Goal: Task Accomplishment & Management: Manage account settings

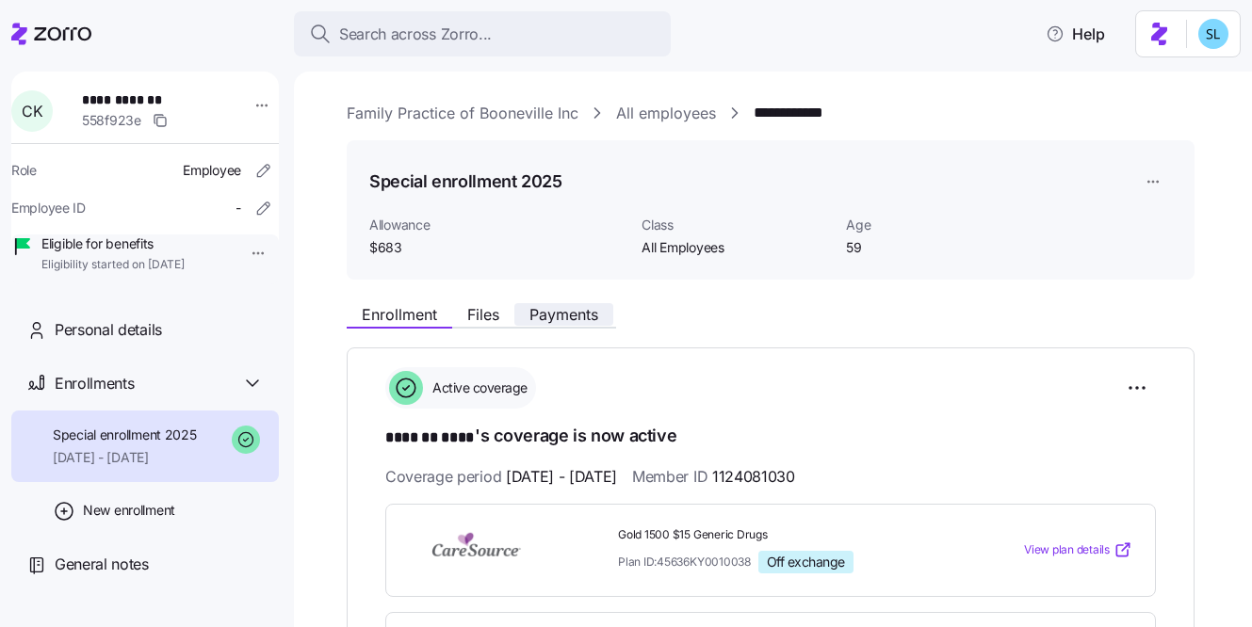
click at [525, 313] on button "Payments" at bounding box center [563, 314] width 99 height 23
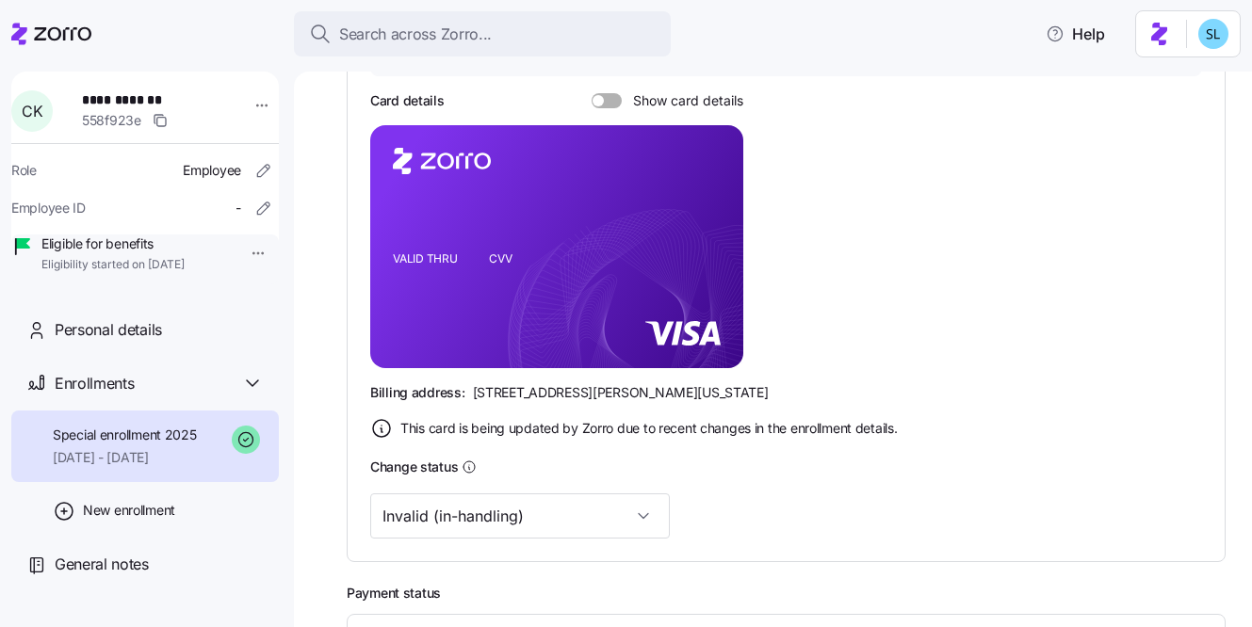
scroll to position [430, 0]
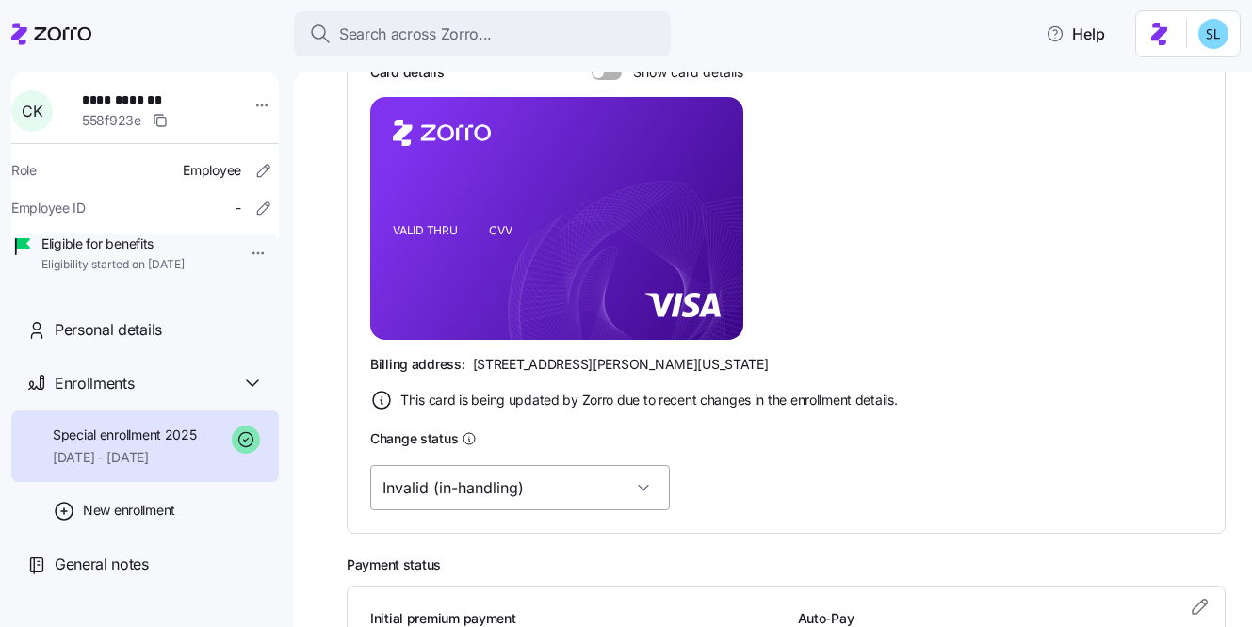
click at [485, 470] on input "Invalid (in-handling)" at bounding box center [520, 487] width 300 height 45
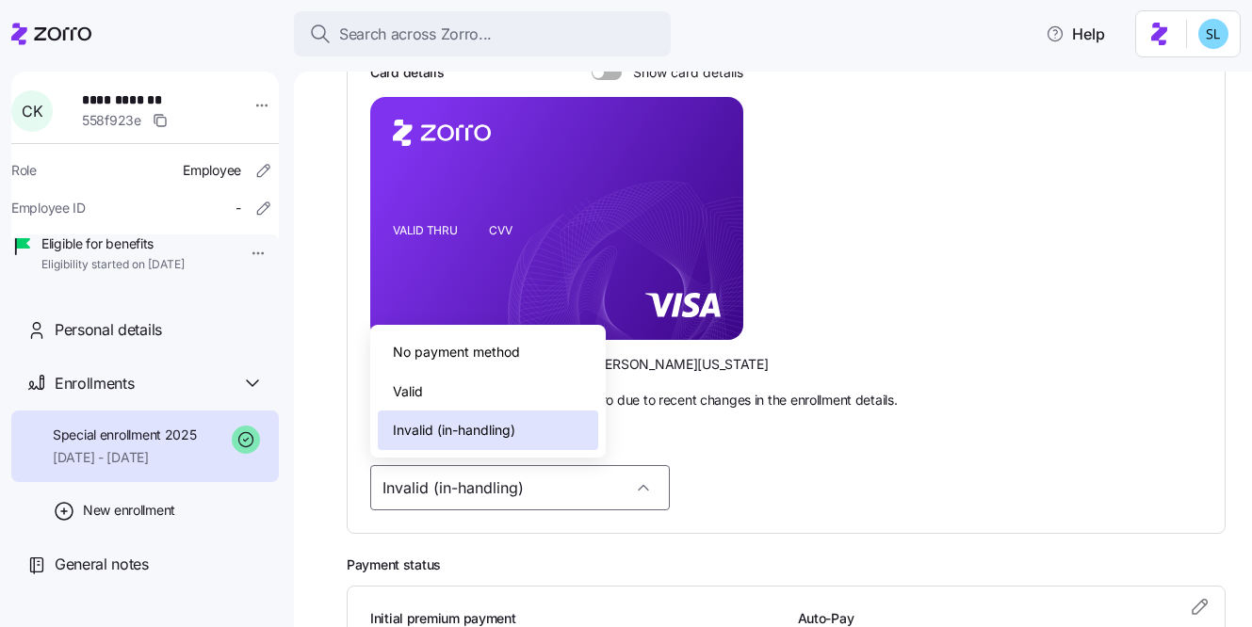
click at [479, 381] on div "Valid" at bounding box center [488, 392] width 220 height 40
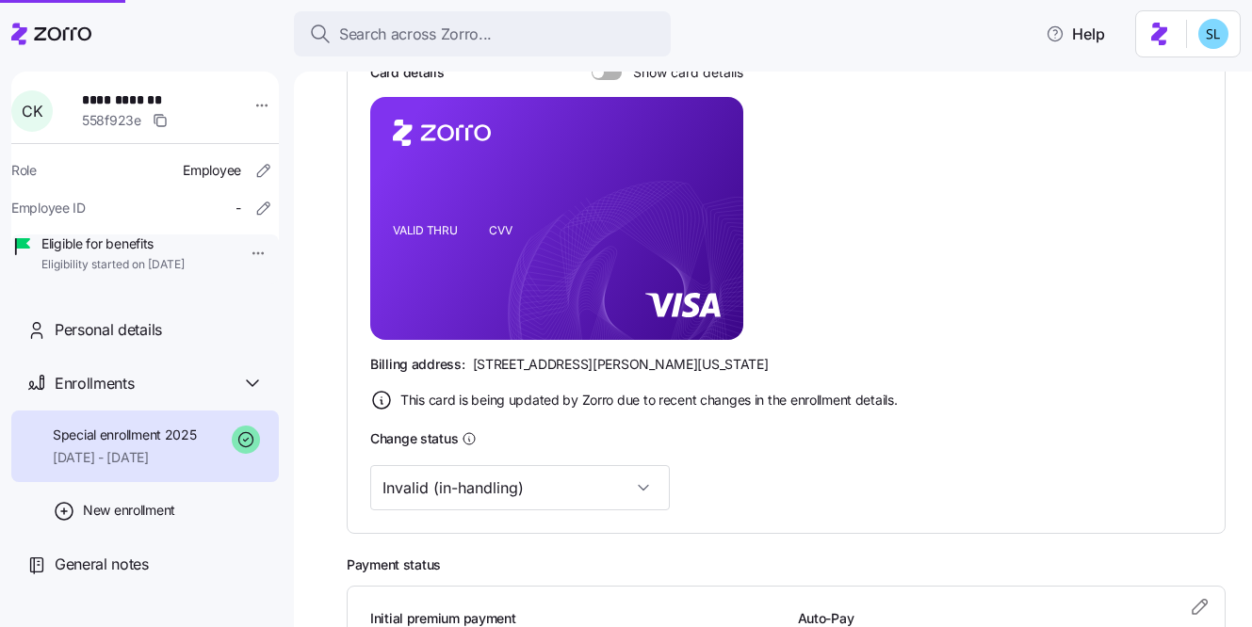
type input "Valid"
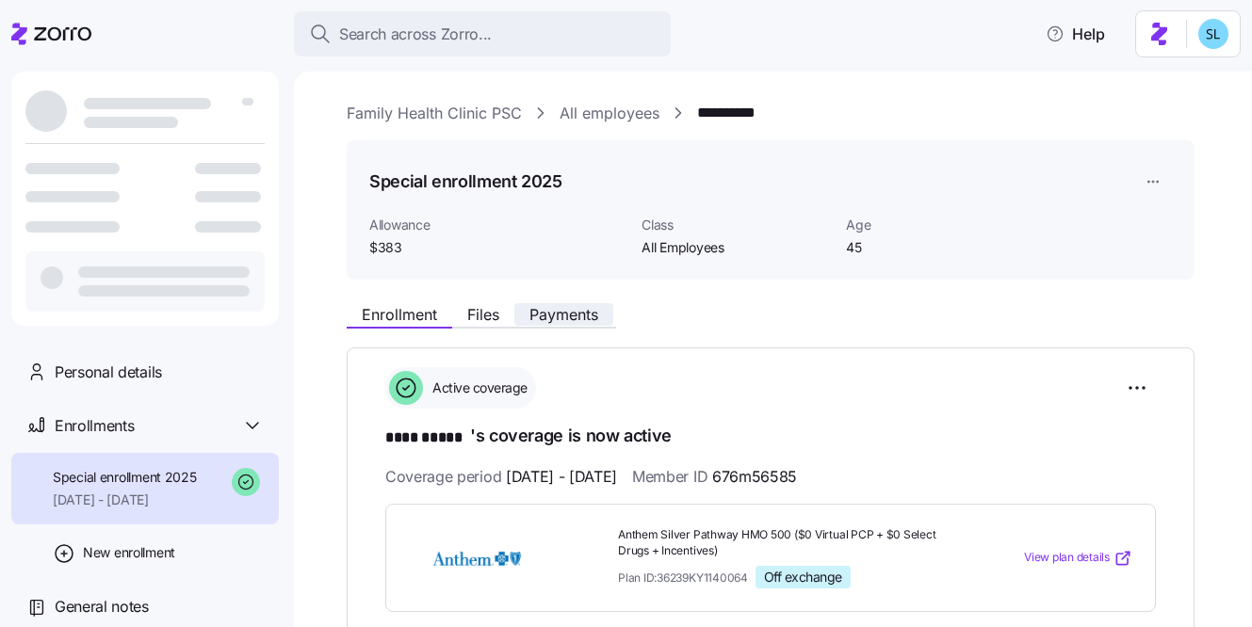
click at [581, 312] on span "Payments" at bounding box center [563, 314] width 69 height 15
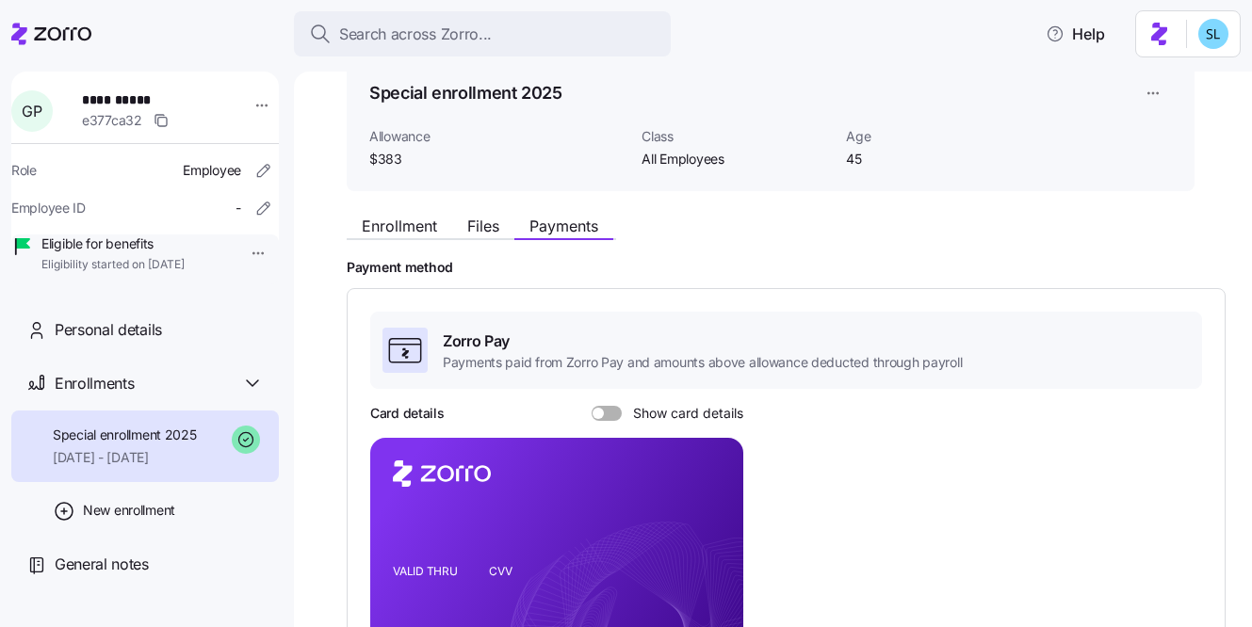
scroll to position [89, 0]
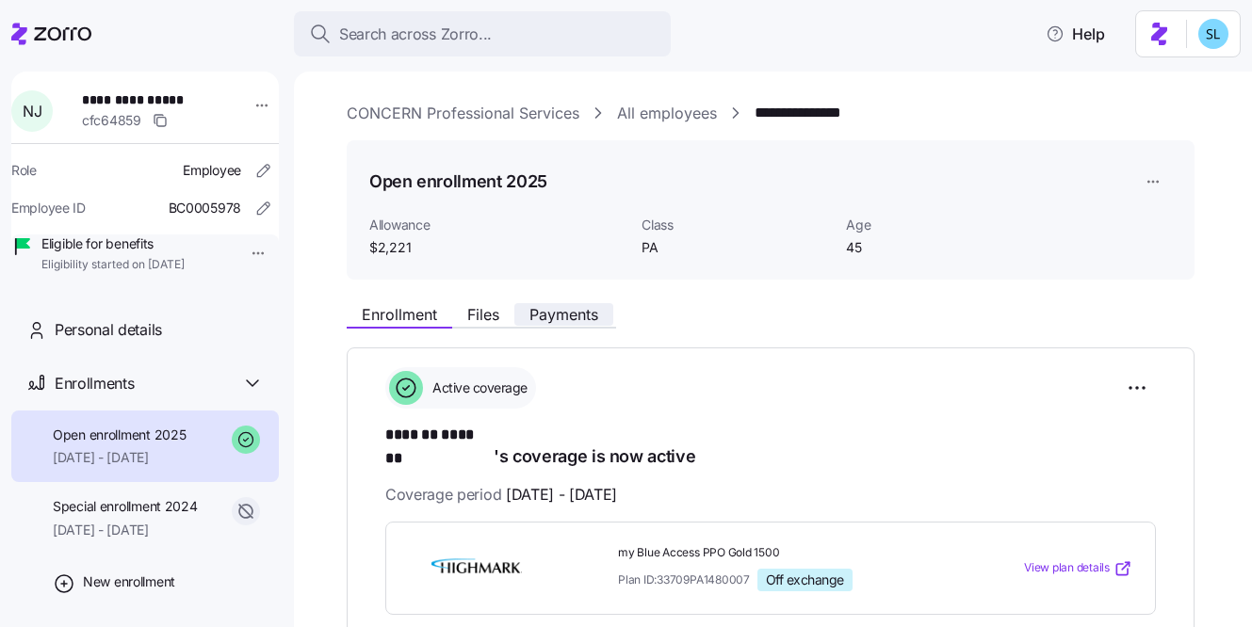
click at [595, 325] on button "Payments" at bounding box center [563, 314] width 99 height 23
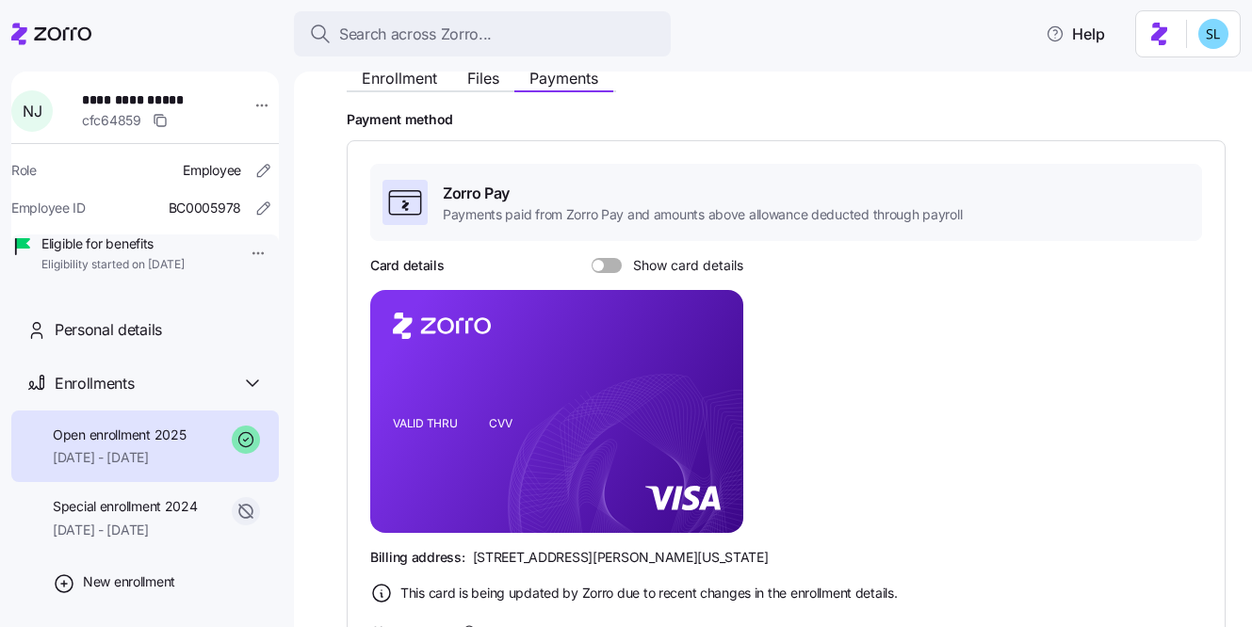
scroll to position [398, 0]
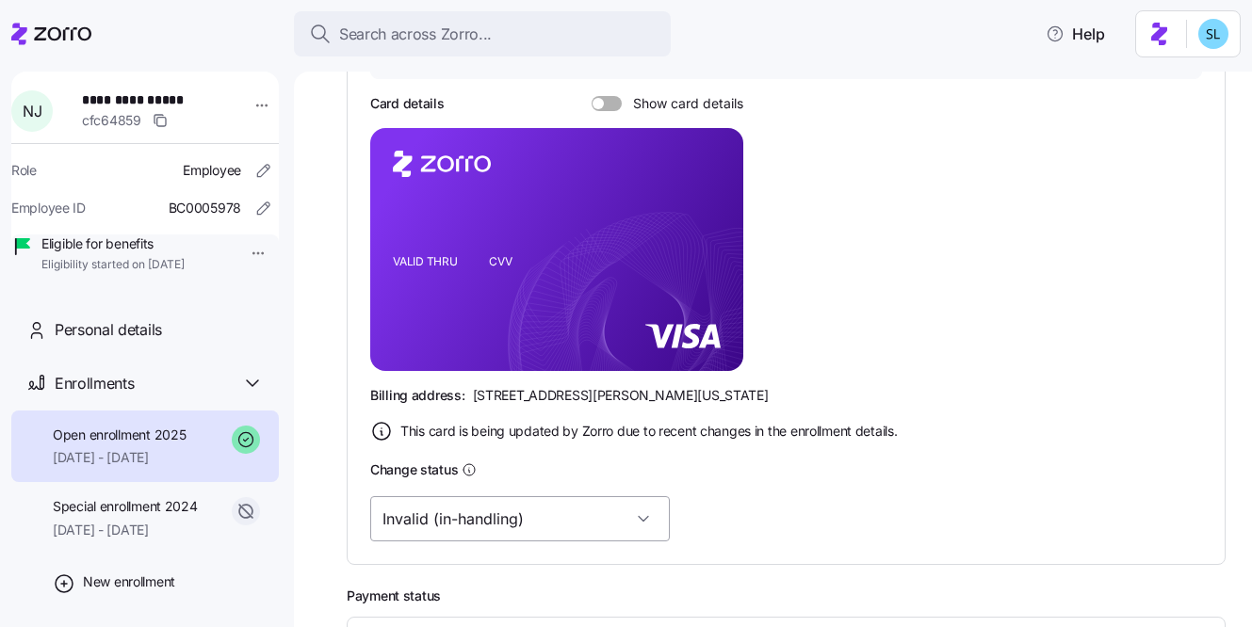
click at [495, 526] on input "Invalid (in-handling)" at bounding box center [520, 518] width 300 height 45
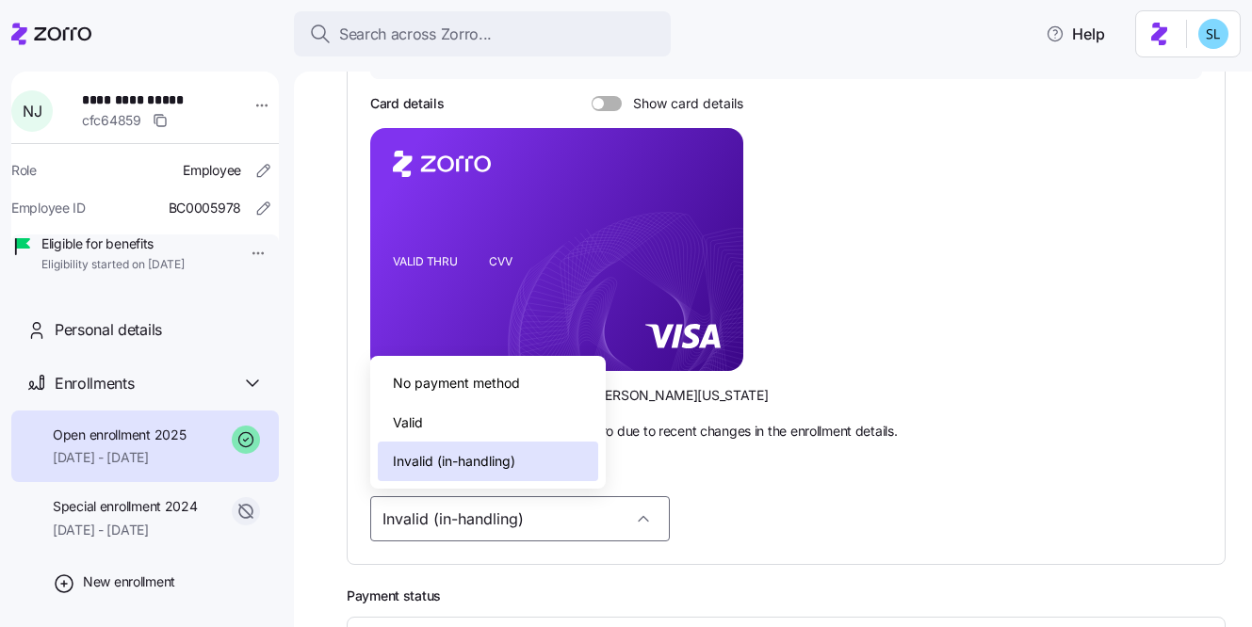
click at [480, 439] on div "Valid" at bounding box center [488, 423] width 220 height 40
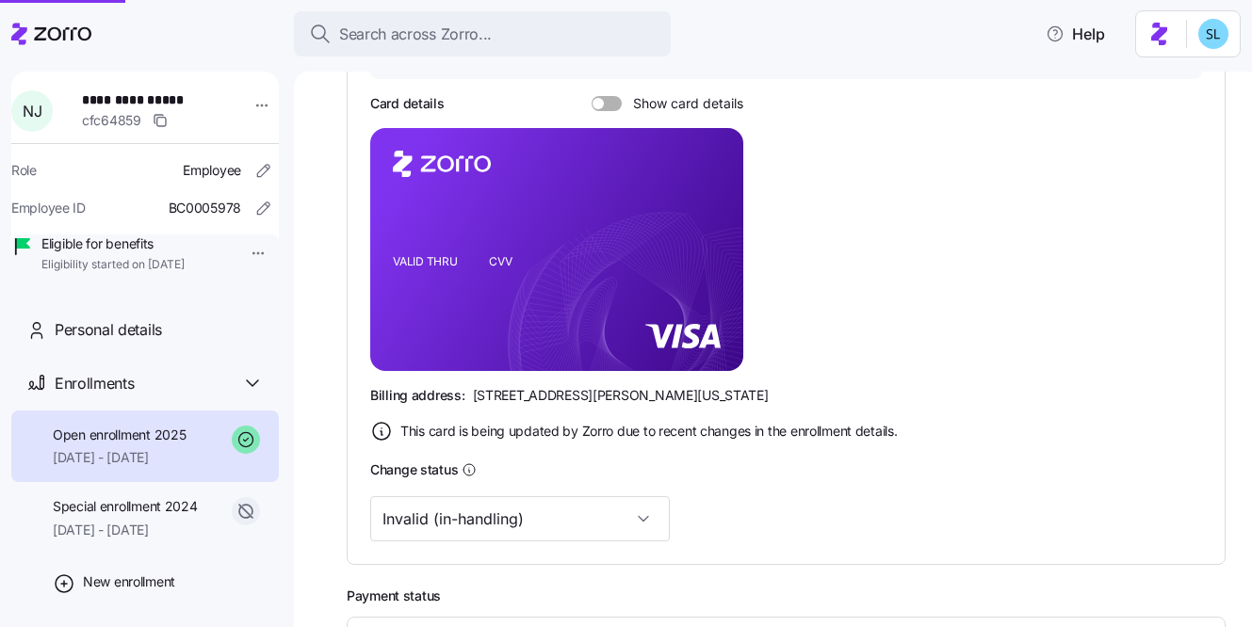
type input "Valid"
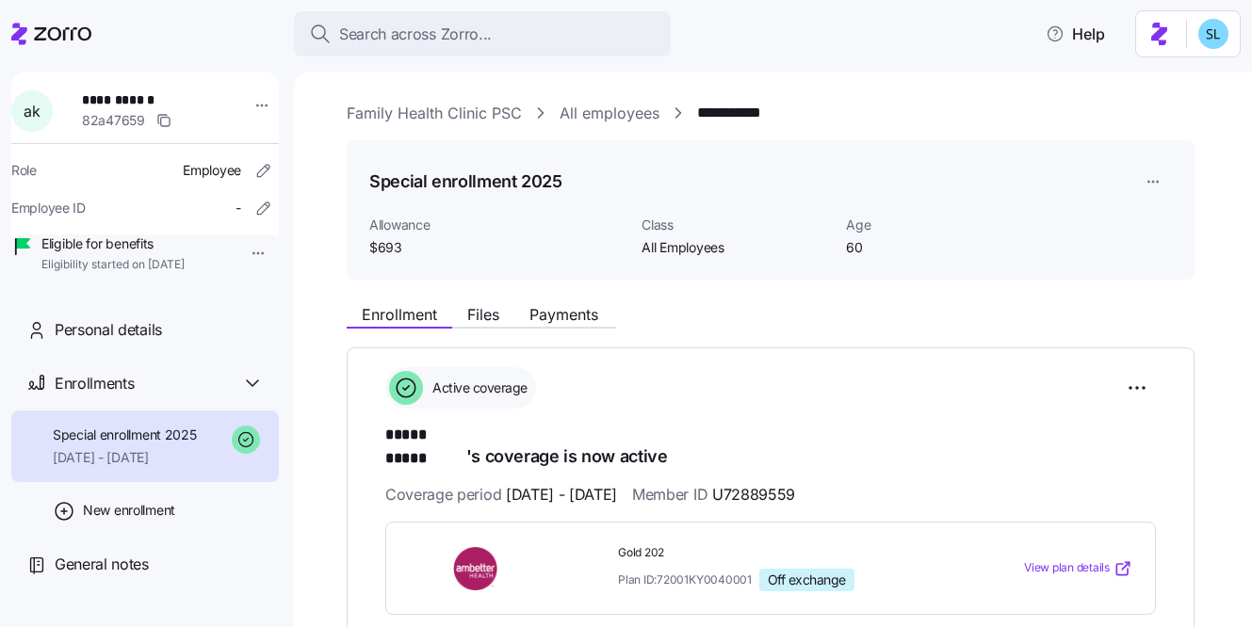
click at [538, 321] on span "Payments" at bounding box center [563, 314] width 69 height 15
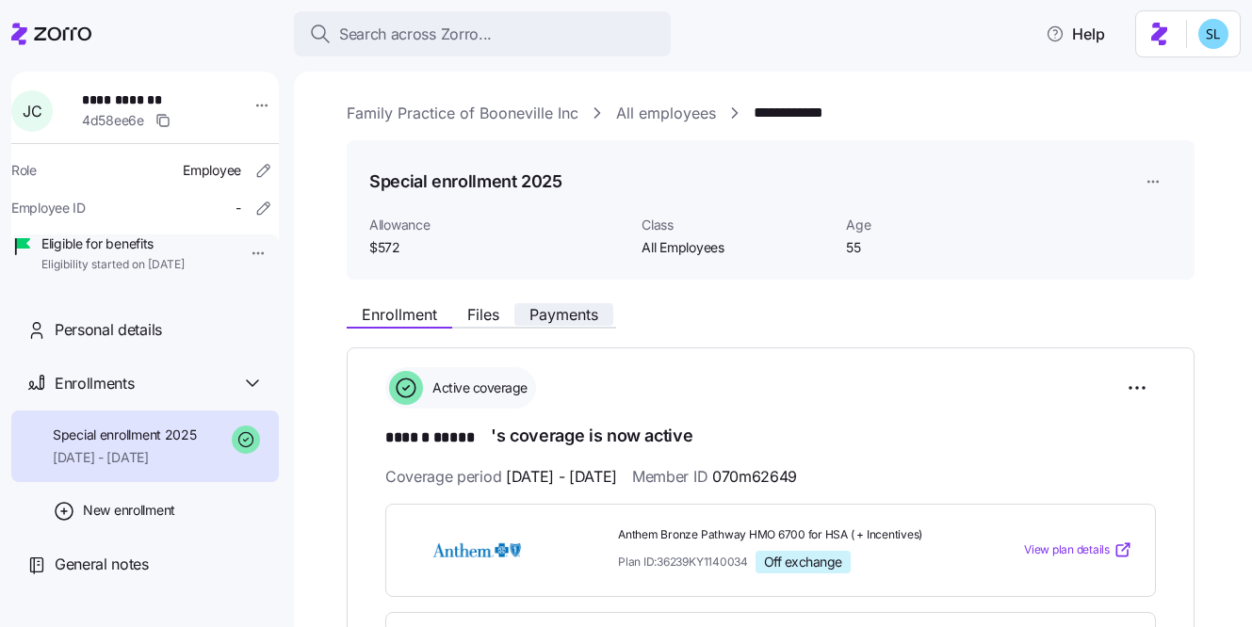
click at [581, 315] on span "Payments" at bounding box center [563, 314] width 69 height 15
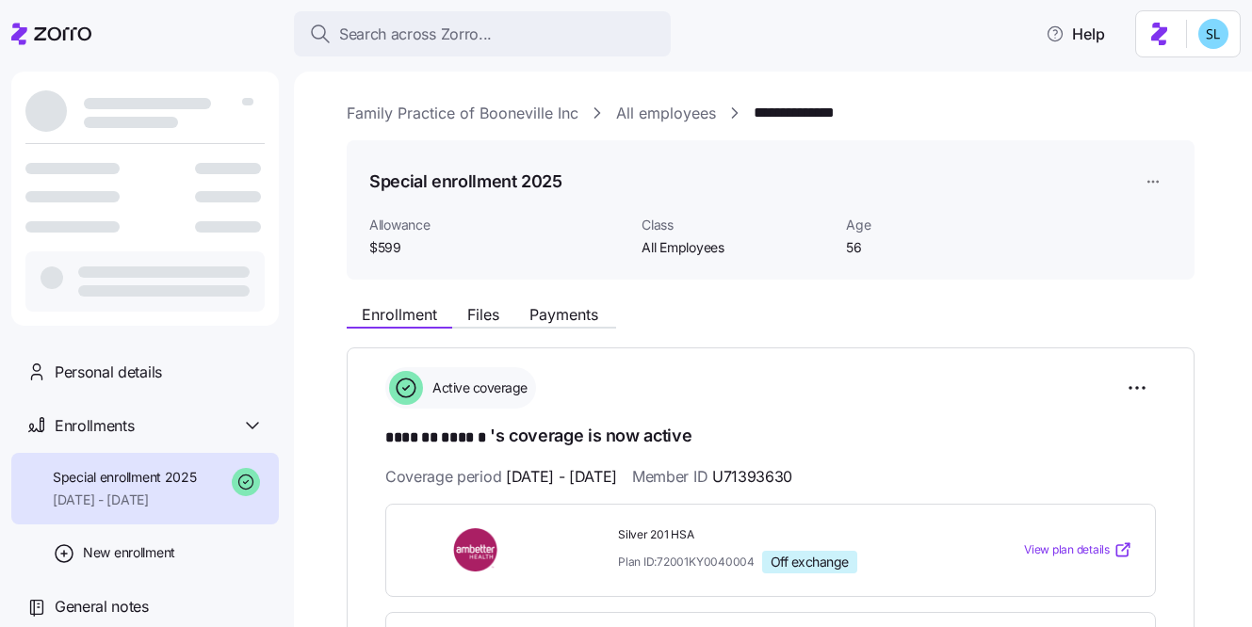
click at [609, 326] on div "Enrollment Files Payments" at bounding box center [481, 317] width 269 height 23
click at [607, 326] on div "Enrollment Files Payments" at bounding box center [481, 317] width 269 height 23
click at [587, 326] on div "Enrollment Files Payments" at bounding box center [481, 317] width 269 height 23
click at [582, 317] on span "Payments" at bounding box center [563, 314] width 69 height 15
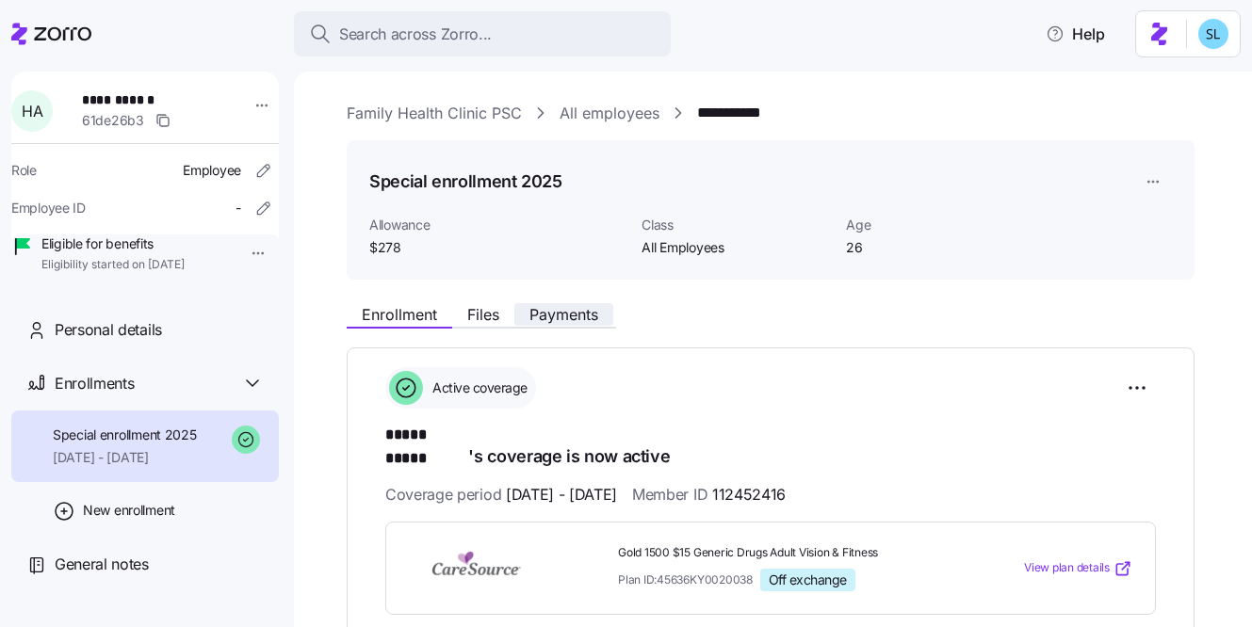
click at [604, 323] on button "Payments" at bounding box center [563, 314] width 99 height 23
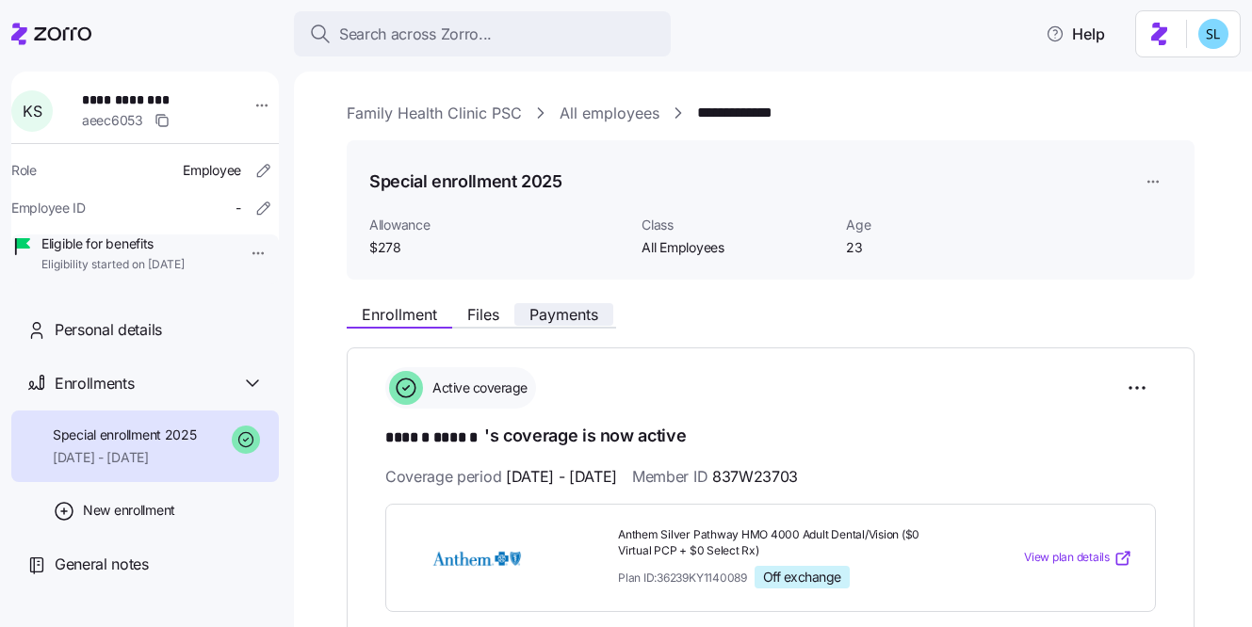
click at [593, 307] on span "Payments" at bounding box center [563, 314] width 69 height 15
click at [591, 311] on span "Payments" at bounding box center [563, 314] width 69 height 15
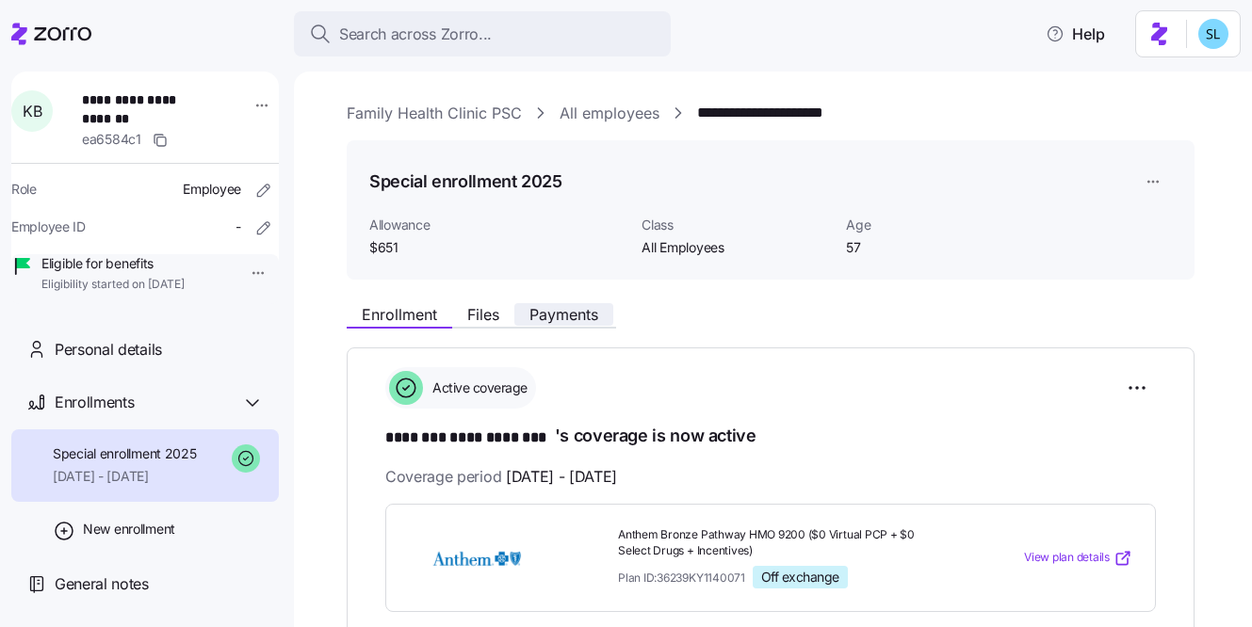
click at [590, 320] on span "Payments" at bounding box center [563, 314] width 69 height 15
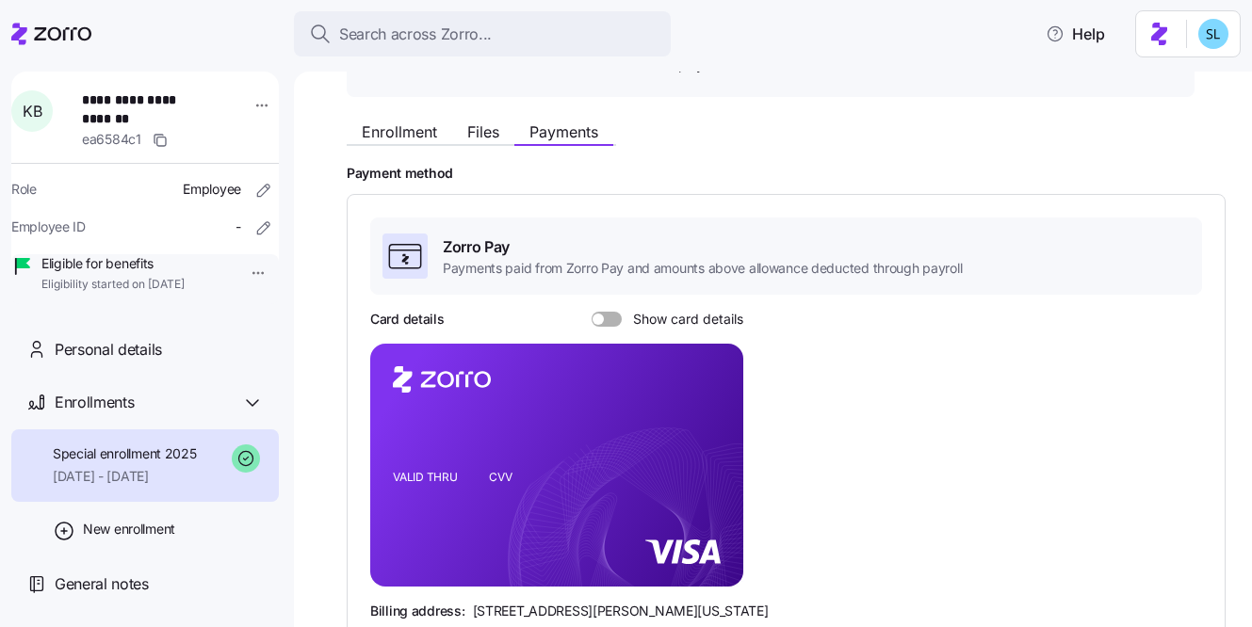
scroll to position [429, 0]
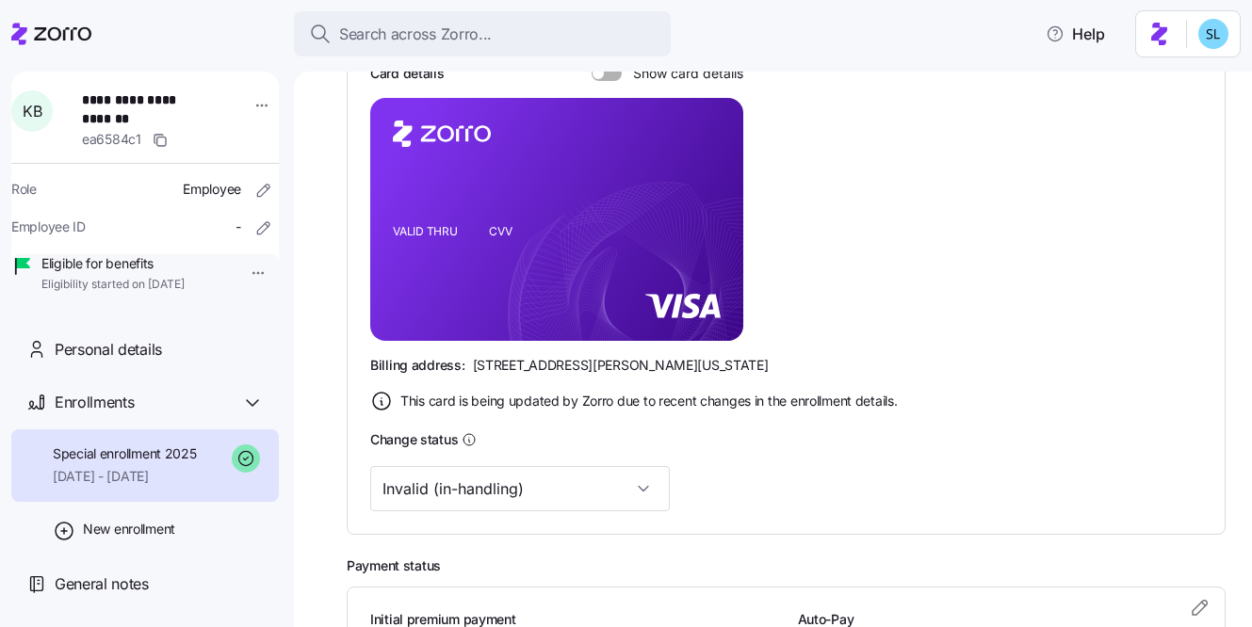
click at [607, 480] on div "Invalid (in-handling)" at bounding box center [786, 488] width 832 height 45
click at [581, 490] on input "Invalid (in-handling)" at bounding box center [520, 488] width 300 height 45
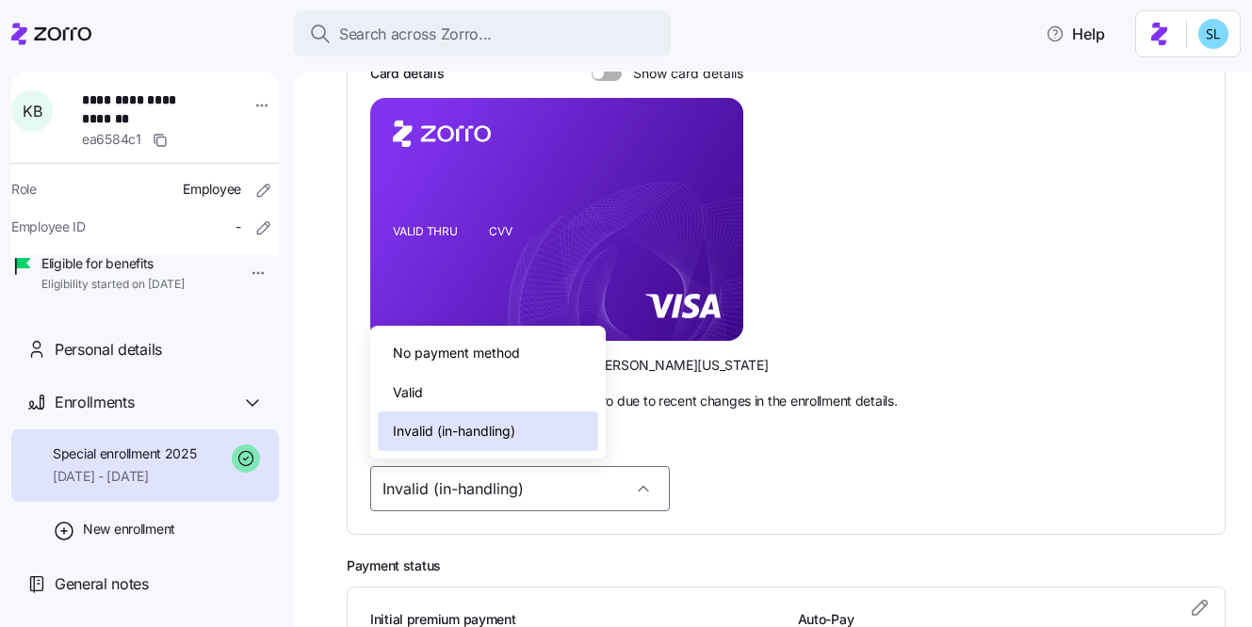
click at [566, 404] on div "Valid" at bounding box center [488, 393] width 220 height 40
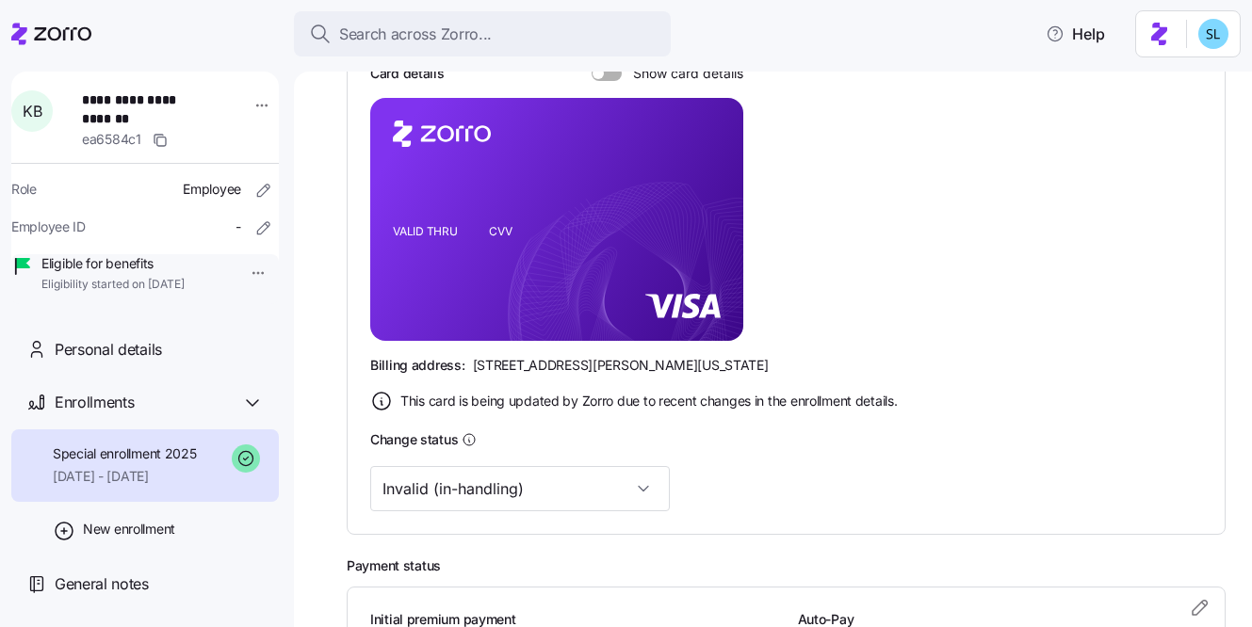
type input "Valid"
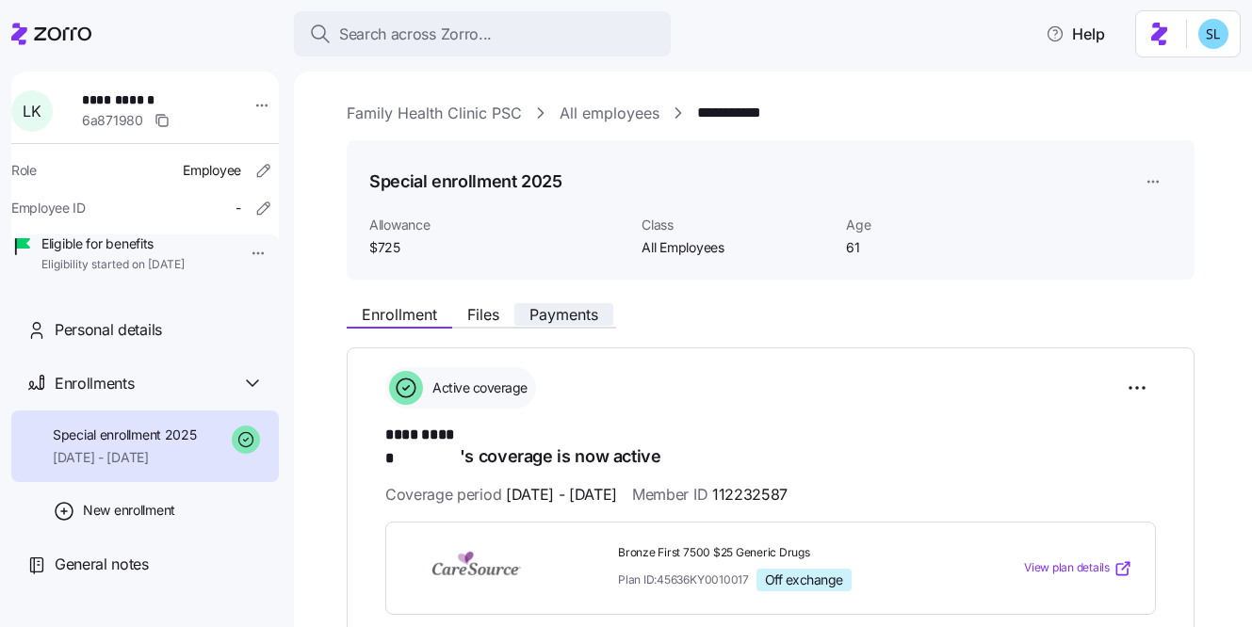
click at [574, 322] on span "Payments" at bounding box center [563, 314] width 69 height 15
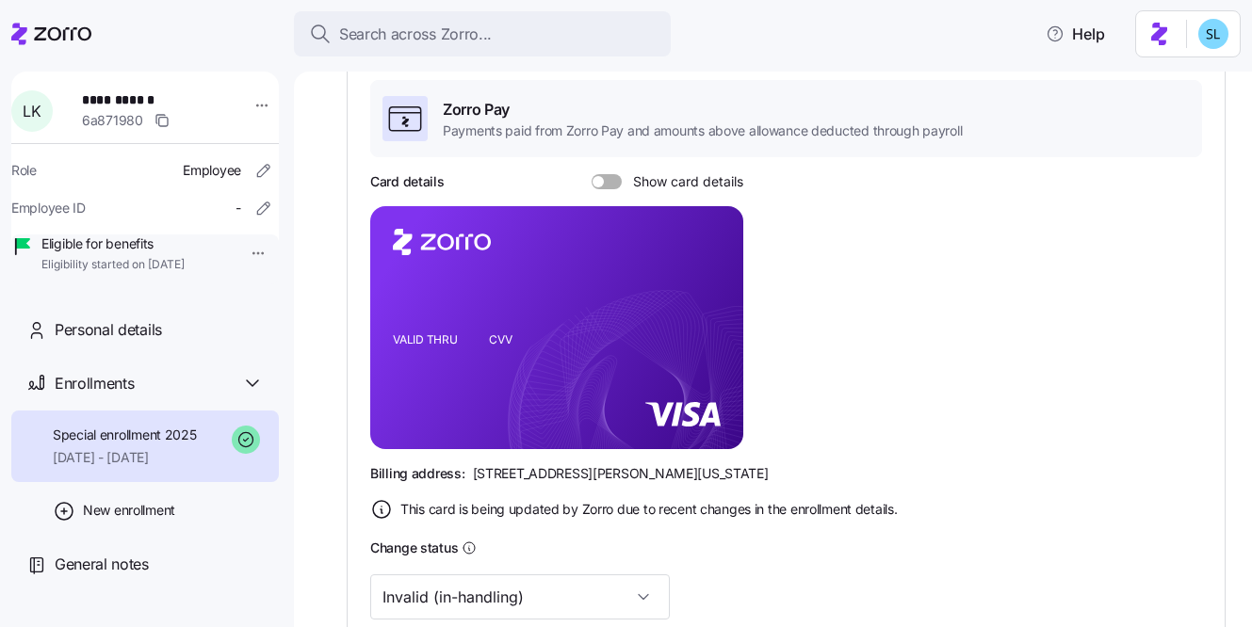
scroll to position [321, 0]
click at [496, 595] on input "Invalid (in-handling)" at bounding box center [520, 596] width 300 height 45
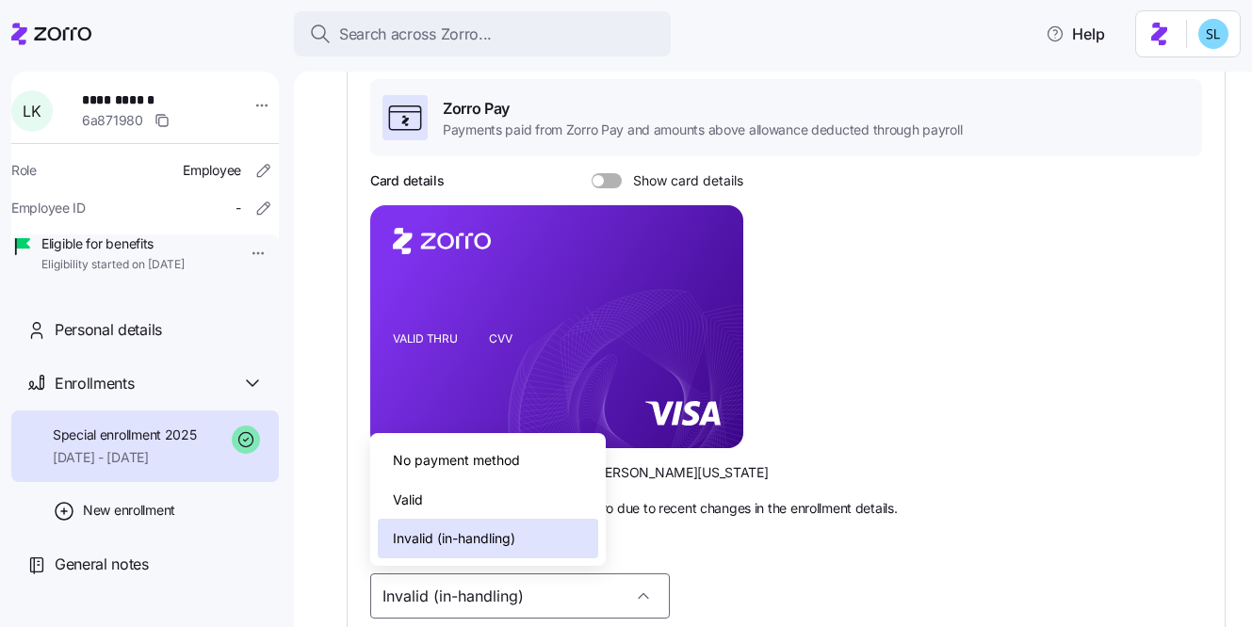
click at [471, 495] on div "Valid" at bounding box center [488, 500] width 220 height 40
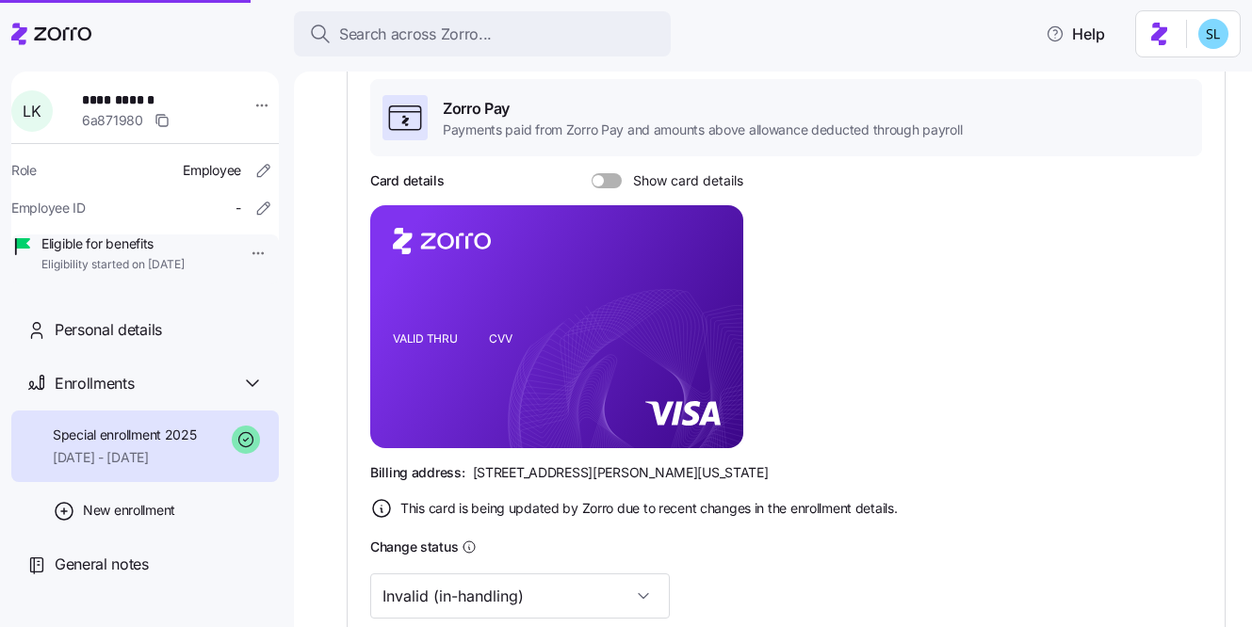
type input "Valid"
